Goal: Task Accomplishment & Management: Complete application form

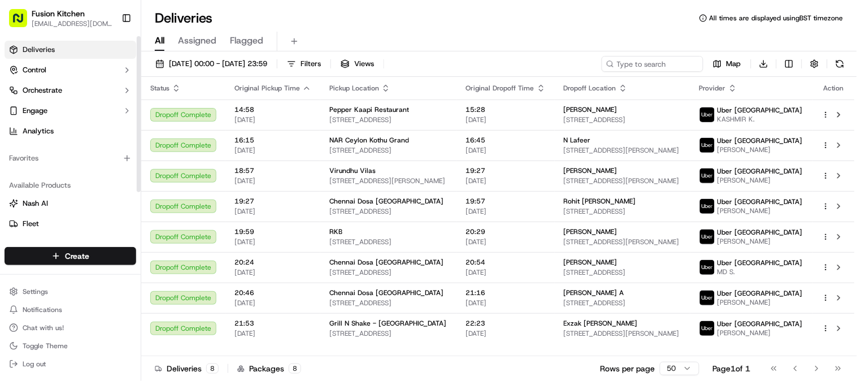
click at [50, 257] on html "Fusion Kitchen [EMAIL_ADDRESS][DOMAIN_NAME] Toggle Sidebar Deliveries Control O…" at bounding box center [428, 190] width 857 height 381
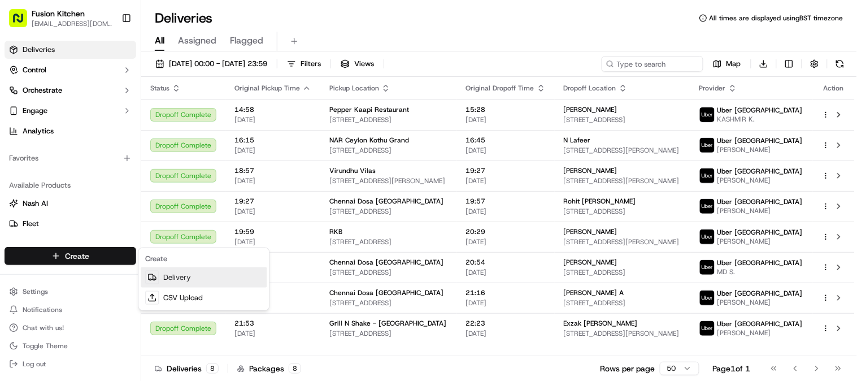
click at [173, 279] on link "Delivery" at bounding box center [204, 277] width 126 height 20
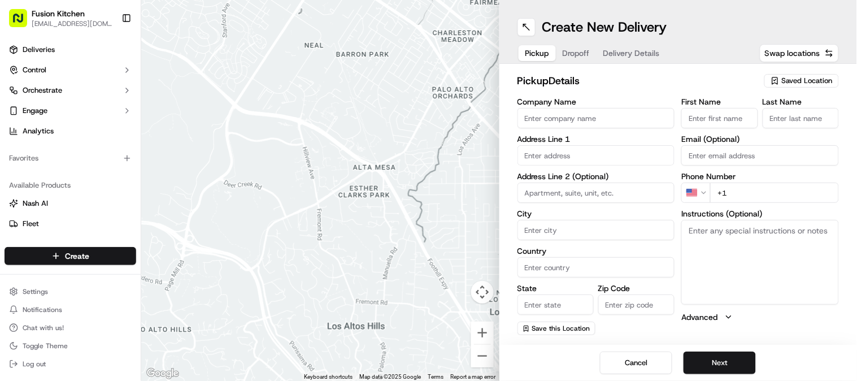
click at [601, 122] on input "Company Name" at bounding box center [597, 118] width 158 height 20
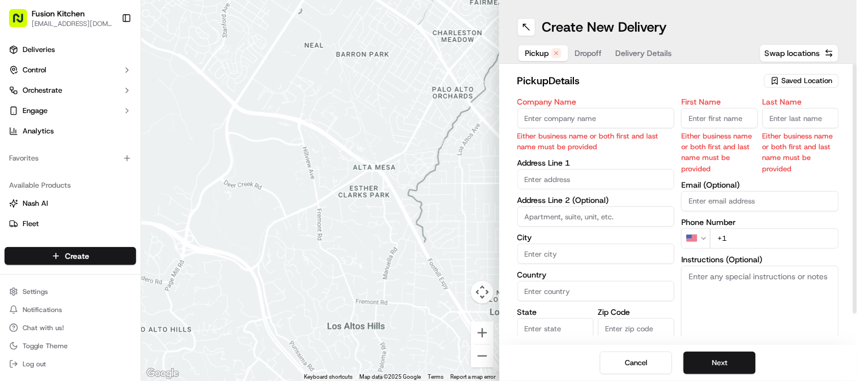
paste input "Pepper Kaapi Restaurant"
type input "Pepper Kaapi Restaurant"
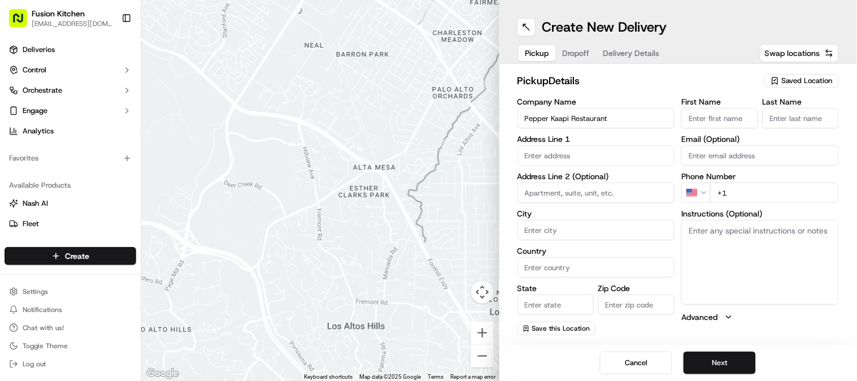
click at [703, 114] on input "First Name" at bounding box center [719, 118] width 76 height 20
paste input "[PERSON_NAME]"
drag, startPoint x: 706, startPoint y: 120, endPoint x: 772, endPoint y: 121, distance: 66.1
click at [772, 121] on div "First Name [PERSON_NAME] Last Name" at bounding box center [760, 113] width 158 height 31
type input "Ajith"
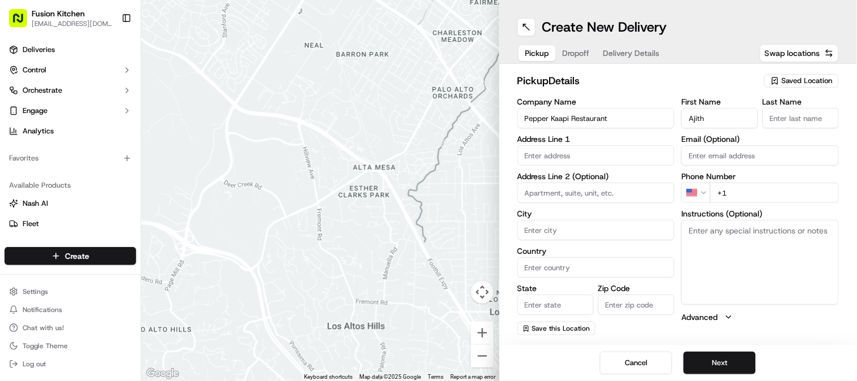
click at [798, 119] on input "Last Name" at bounding box center [801, 118] width 76 height 20
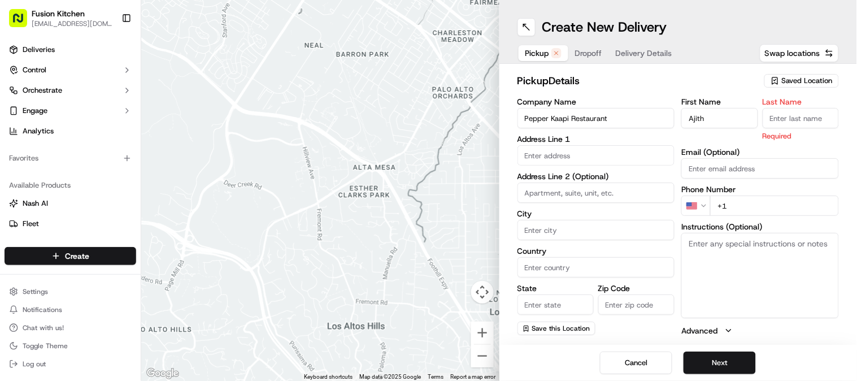
paste input "[PERSON_NAME]"
drag, startPoint x: 769, startPoint y: 116, endPoint x: 778, endPoint y: 144, distance: 29.0
click at [769, 119] on input "[PERSON_NAME]" at bounding box center [801, 118] width 76 height 20
type input "[PERSON_NAME]"
click at [781, 144] on div "First Name [PERSON_NAME] Last Name [PERSON_NAME] Required Email (Optional) Phon…" at bounding box center [760, 217] width 158 height 238
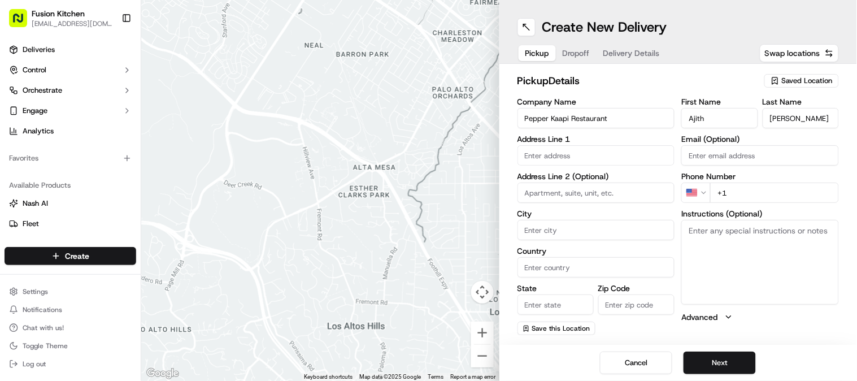
click at [759, 193] on input "+1" at bounding box center [774, 193] width 129 height 20
click at [759, 189] on input "+44" at bounding box center [774, 193] width 129 height 20
paste input "07947 442932"
drag, startPoint x: 793, startPoint y: 193, endPoint x: 735, endPoint y: 190, distance: 57.7
click at [735, 190] on input "[PHONE_NUMBER]" at bounding box center [774, 193] width 129 height 20
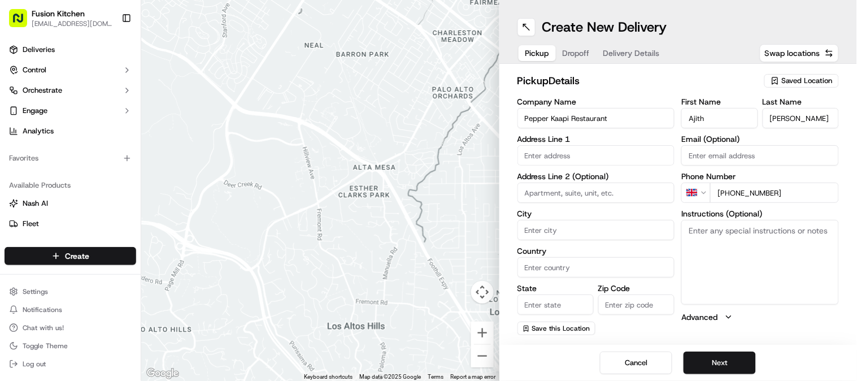
paste input "1752 922678"
type input "[PHONE_NUMBER]"
click at [561, 189] on input at bounding box center [597, 193] width 158 height 20
click at [549, 157] on input "text" at bounding box center [597, 155] width 158 height 20
paste input "[STREET_ADDRESS]."
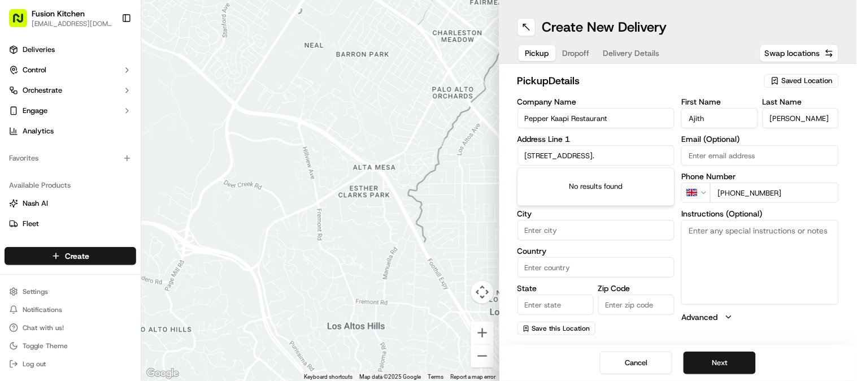
scroll to position [0, 42]
click at [563, 176] on div "[STREET_ADDRESS]" at bounding box center [596, 179] width 152 height 17
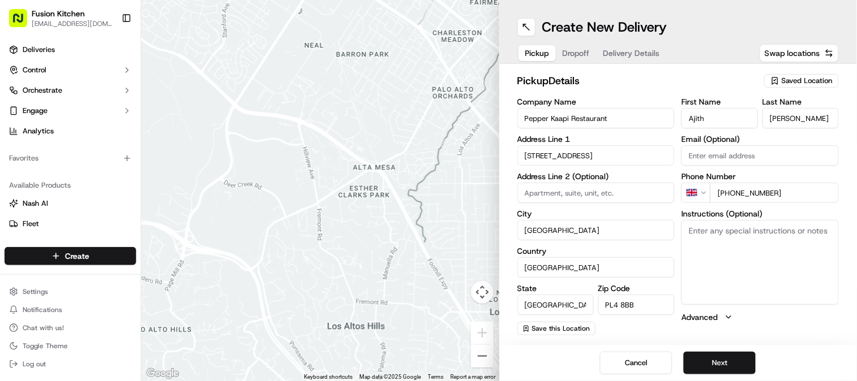
type input "[STREET_ADDRESS]"
type input "[GEOGRAPHIC_DATA]"
type input "PL4 8BB"
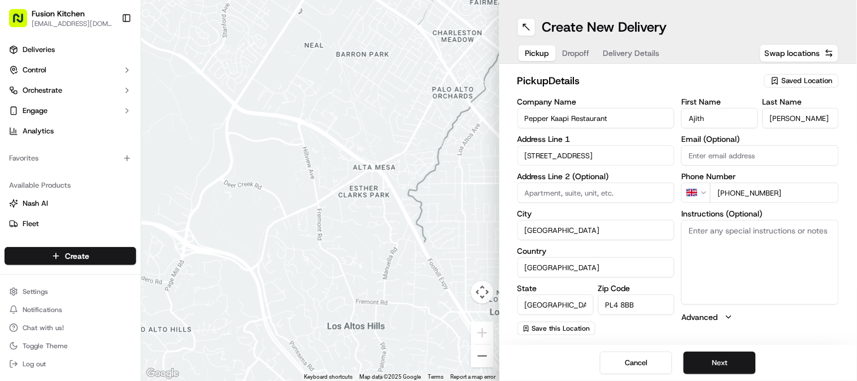
type input "[STREET_ADDRESS]"
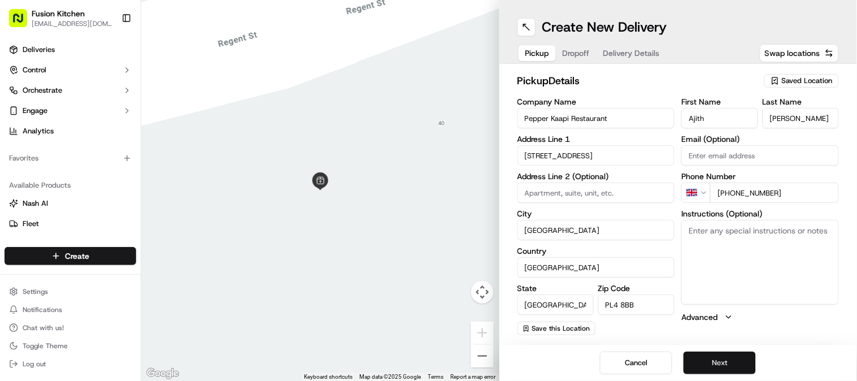
click at [731, 364] on button "Next" at bounding box center [720, 362] width 72 height 23
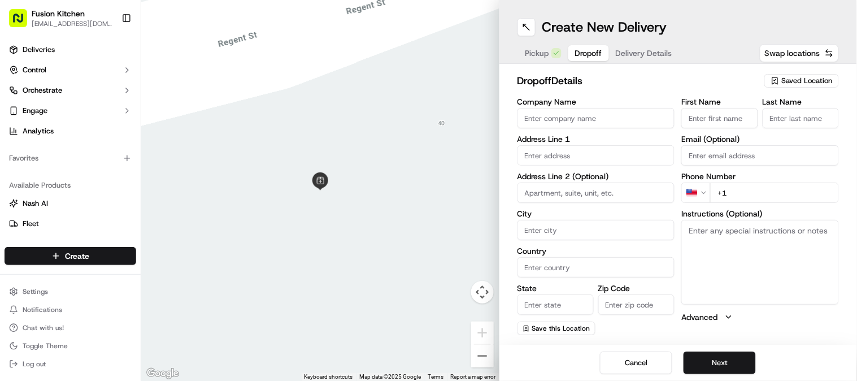
drag, startPoint x: 570, startPoint y: 119, endPoint x: 571, endPoint y: 108, distance: 10.3
click at [569, 116] on input "Company Name" at bounding box center [597, 118] width 158 height 20
type input "B"
type input "Naj"
click at [722, 155] on input "Email (Optional)" at bounding box center [760, 155] width 158 height 20
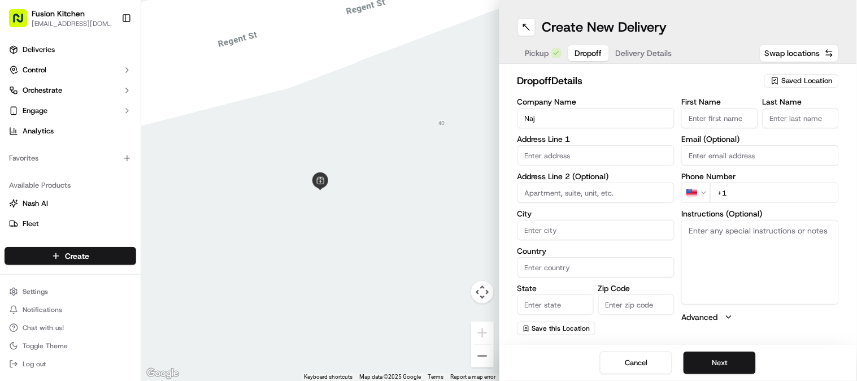
click at [713, 119] on input "First Name" at bounding box center [719, 118] width 76 height 20
type input "Naj"
click at [796, 115] on input "Last Name" at bounding box center [801, 118] width 76 height 20
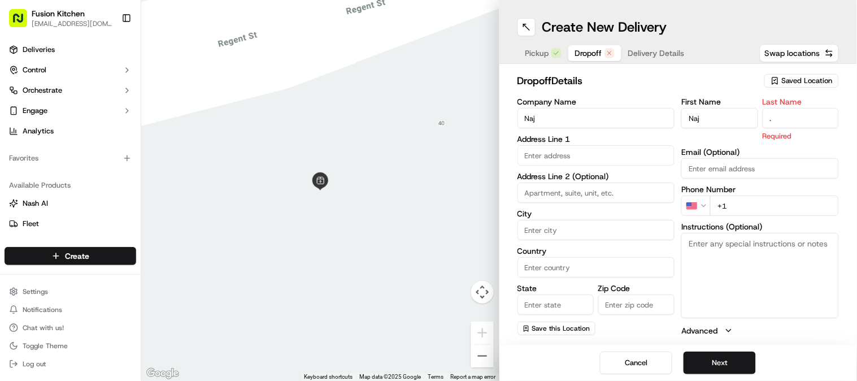
type input "."
click at [537, 158] on input "text" at bounding box center [597, 155] width 158 height 20
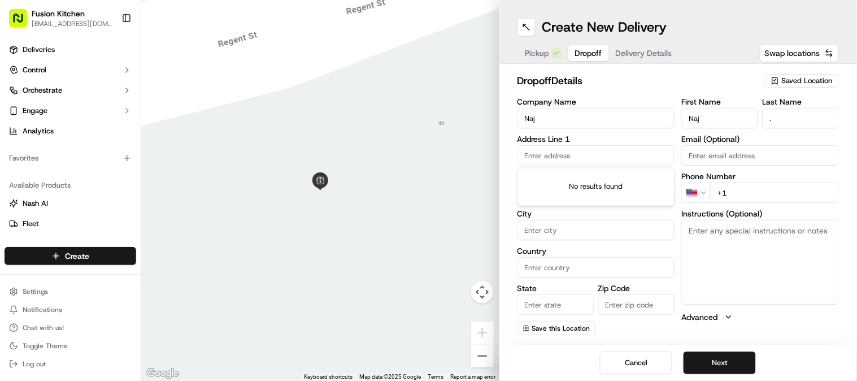
paste input "No42 PL14HW"
click at [544, 154] on input "No42 PL14HW" at bounding box center [597, 155] width 158 height 20
click at [534, 154] on input "No42, PL14HW" at bounding box center [597, 155] width 158 height 20
click at [550, 155] on input "[STREET_ADDRESS]" at bounding box center [597, 155] width 158 height 20
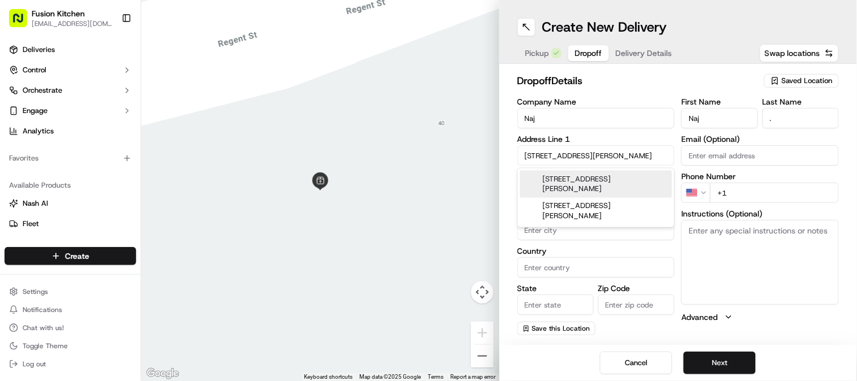
click at [600, 184] on div "[STREET_ADDRESS][PERSON_NAME]" at bounding box center [596, 184] width 152 height 27
type input "[STREET_ADDRESS][PERSON_NAME]"
type input "Devonport"
type input "[GEOGRAPHIC_DATA]"
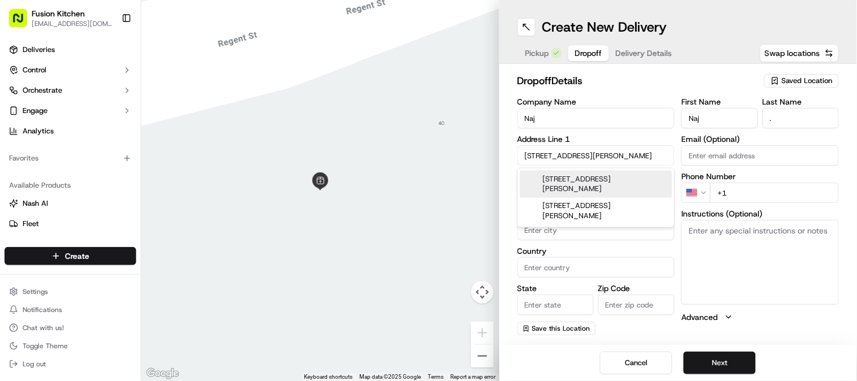
type input "PL1 4HW"
type input "[STREET_ADDRESS][PERSON_NAME]"
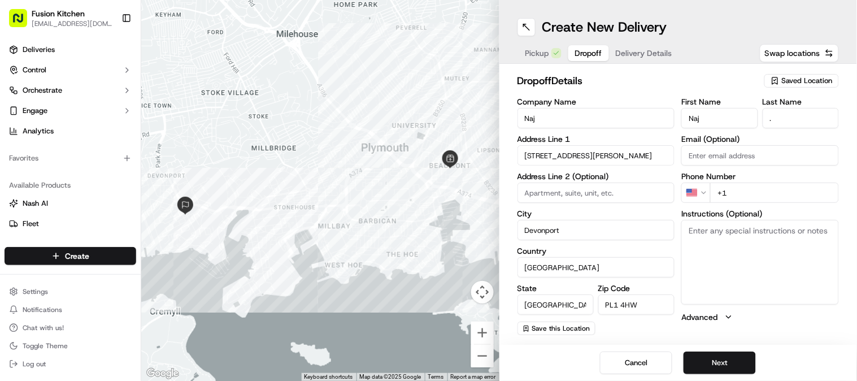
click at [742, 196] on input "+1" at bounding box center [774, 193] width 129 height 20
click at [772, 199] on input "+44" at bounding box center [774, 193] width 129 height 20
paste input "7947 442932"
type input "[PHONE_NUMBER]"
click at [702, 367] on button "Next" at bounding box center [720, 362] width 72 height 23
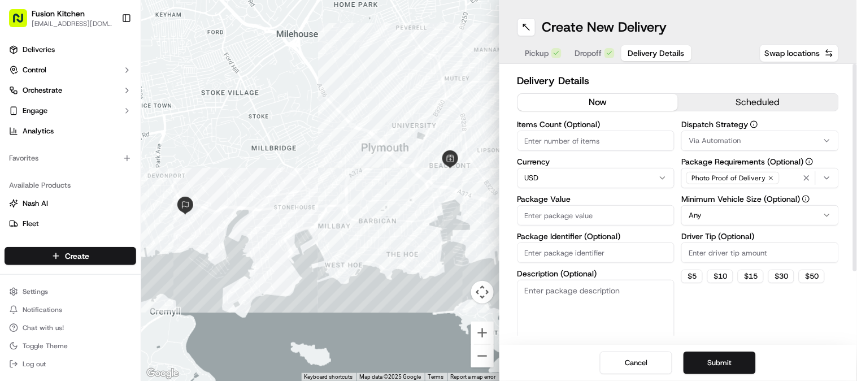
click at [594, 145] on input "Items Count (Optional)" at bounding box center [597, 141] width 158 height 20
type input "3"
click at [584, 177] on html "Fusion Kitchen [EMAIL_ADDRESS][DOMAIN_NAME] Toggle Sidebar Deliveries Control O…" at bounding box center [428, 190] width 857 height 381
click at [557, 219] on input "Package Value" at bounding box center [597, 215] width 158 height 20
click at [533, 218] on input "Package Value" at bounding box center [597, 215] width 158 height 20
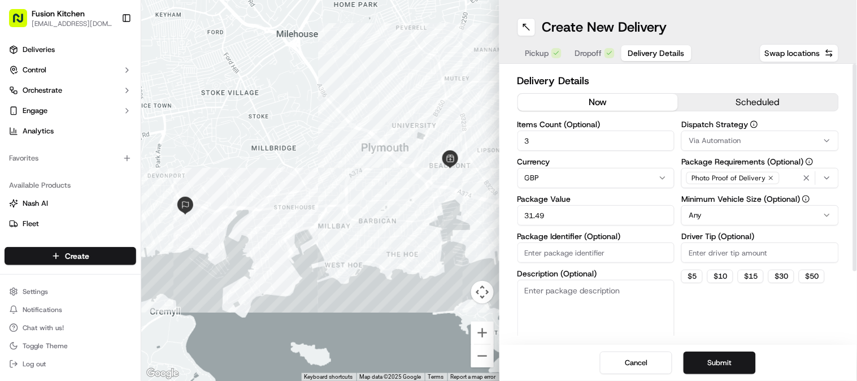
type input "31.49"
click at [696, 322] on div "Dispatch Strategy Via Automation Package Requirements (Optional) Photo Proof of…" at bounding box center [760, 231] width 158 height 223
drag, startPoint x: 562, startPoint y: 215, endPoint x: 511, endPoint y: 211, distance: 51.5
click at [511, 211] on div "Delivery Details now scheduled Items Count (Optional) 3 Currency GBP Package Va…" at bounding box center [679, 204] width 358 height 281
